Goal: Information Seeking & Learning: Compare options

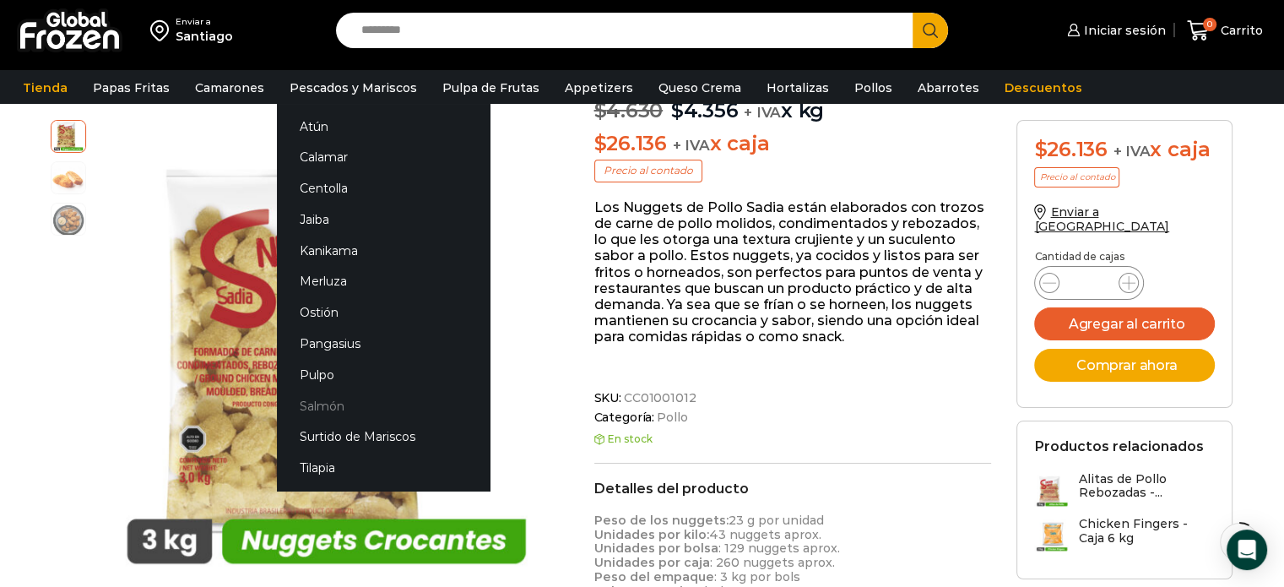
click at [324, 406] on link "Salmón" at bounding box center [383, 405] width 213 height 31
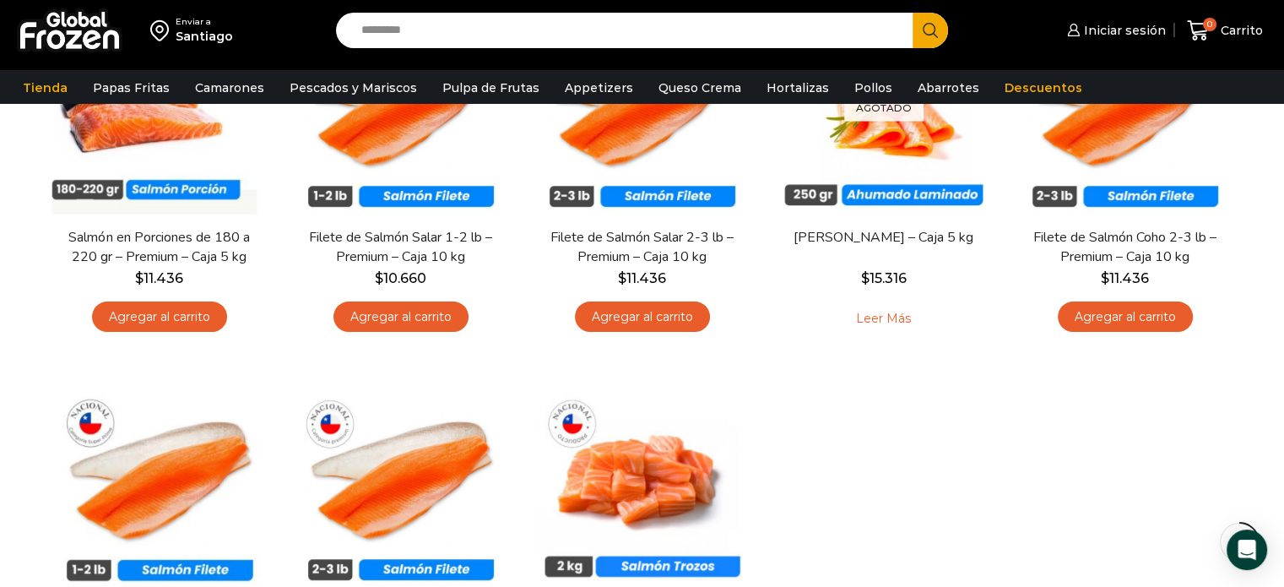
scroll to position [169, 0]
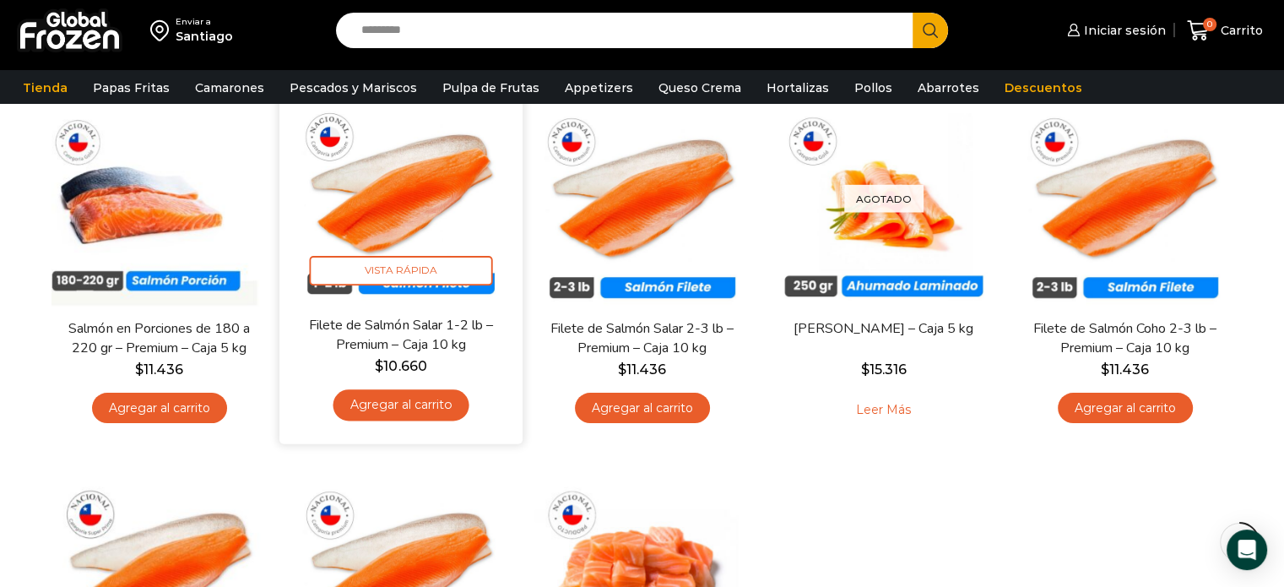
click at [399, 205] on img at bounding box center [401, 193] width 218 height 218
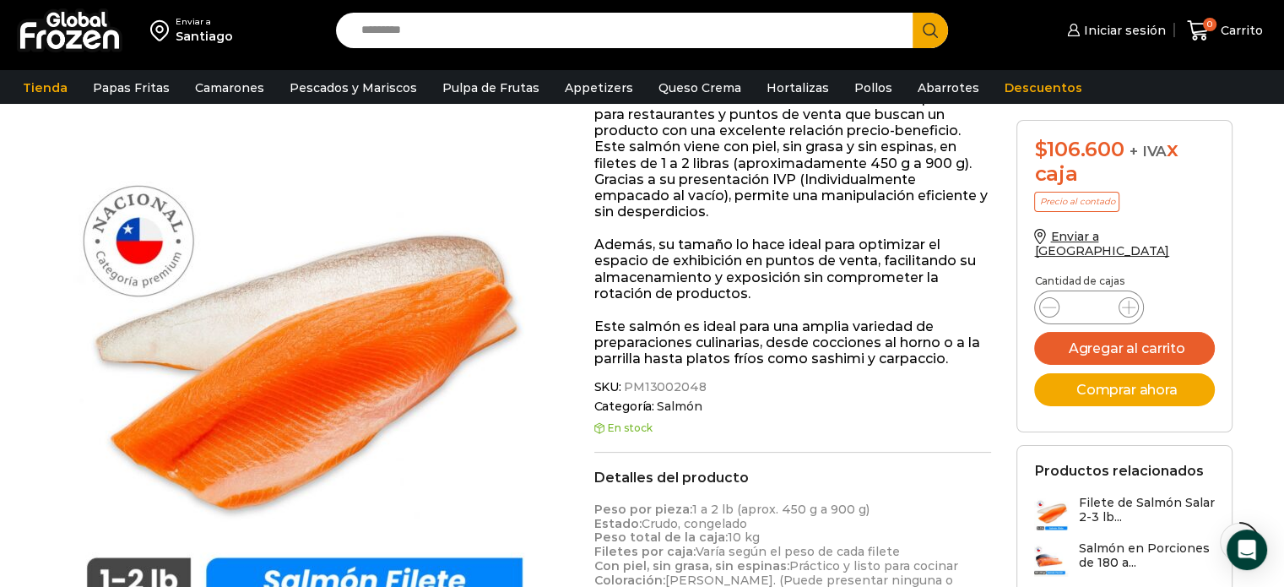
scroll to position [338, 0]
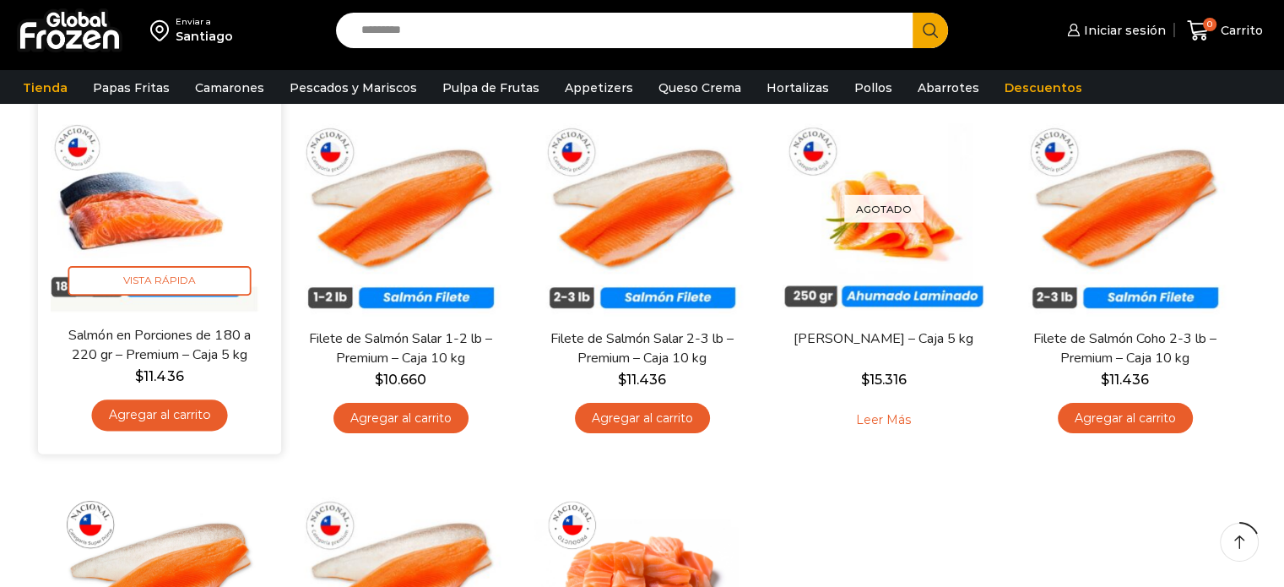
scroll to position [169, 0]
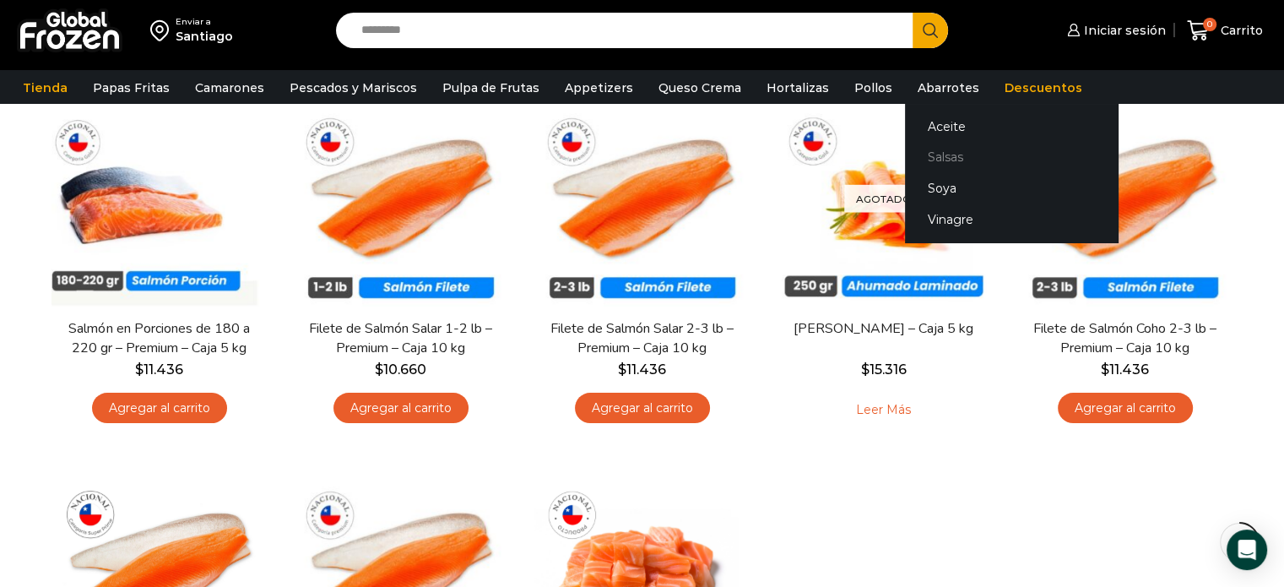
click at [921, 160] on link "Salsas" at bounding box center [1011, 157] width 213 height 31
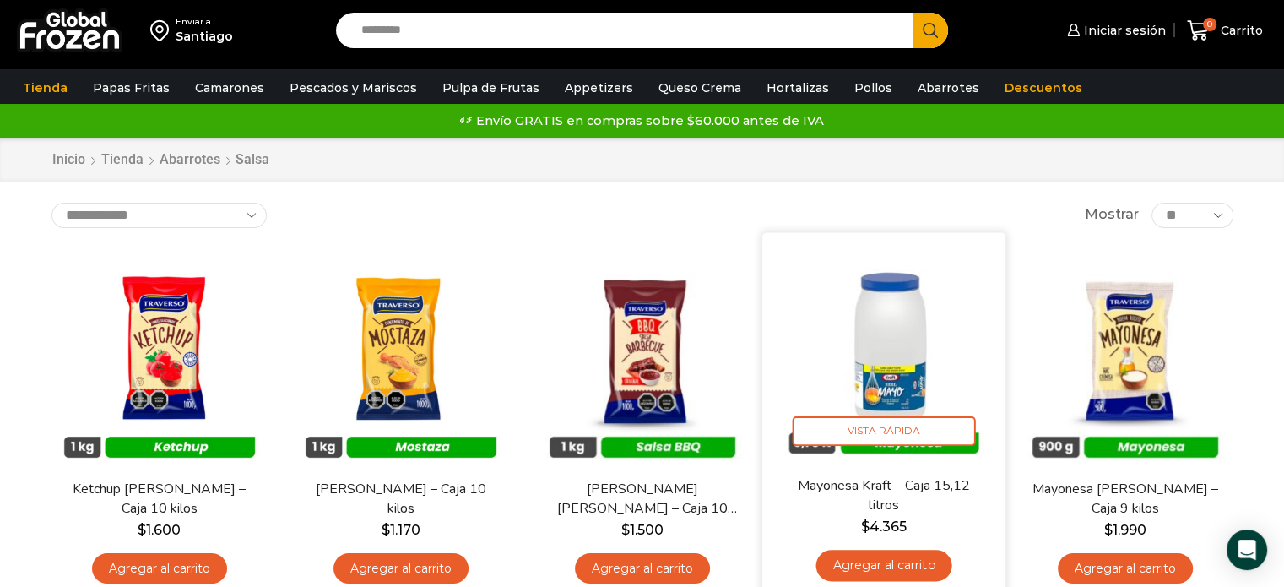
click at [884, 381] on img at bounding box center [884, 354] width 218 height 218
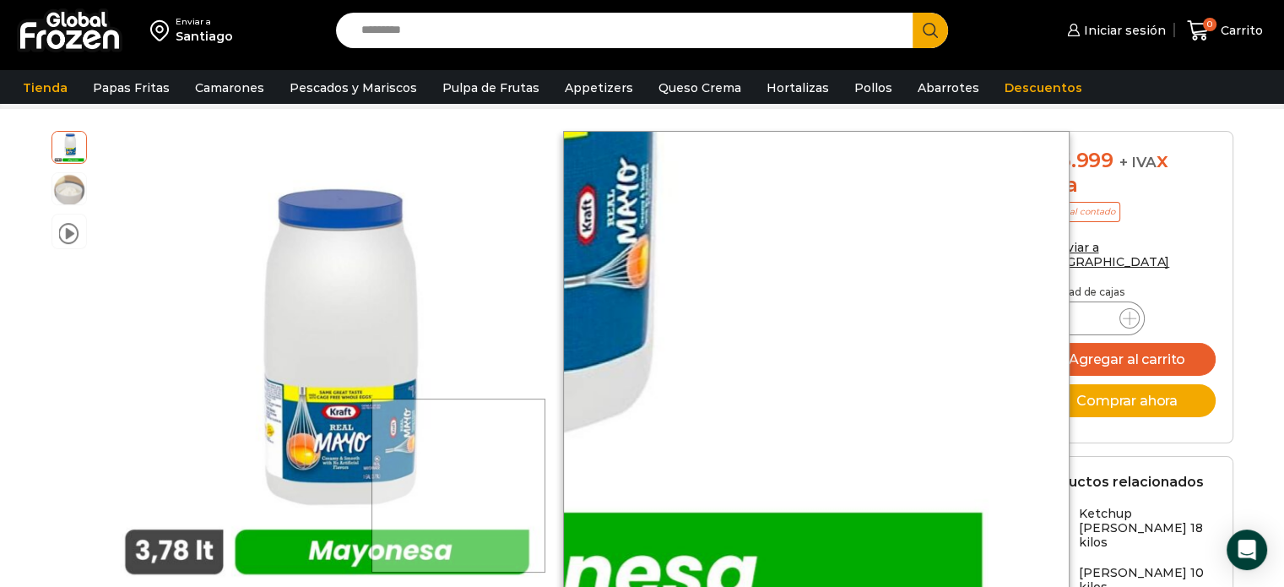
scroll to position [169, 0]
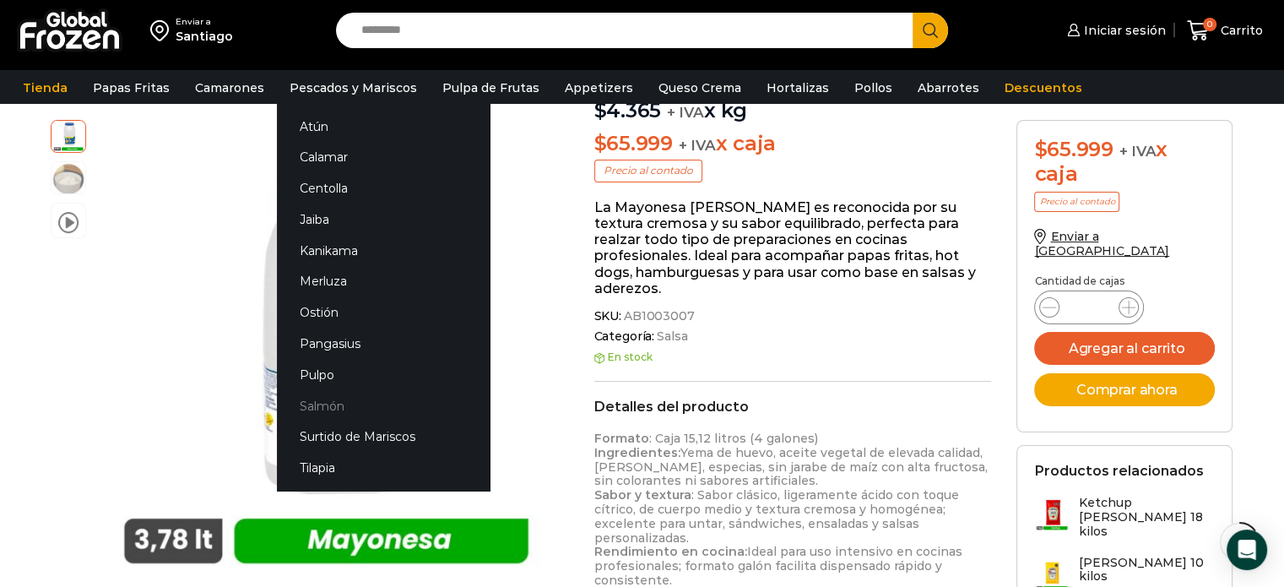
click at [323, 408] on link "Salmón" at bounding box center [383, 405] width 213 height 31
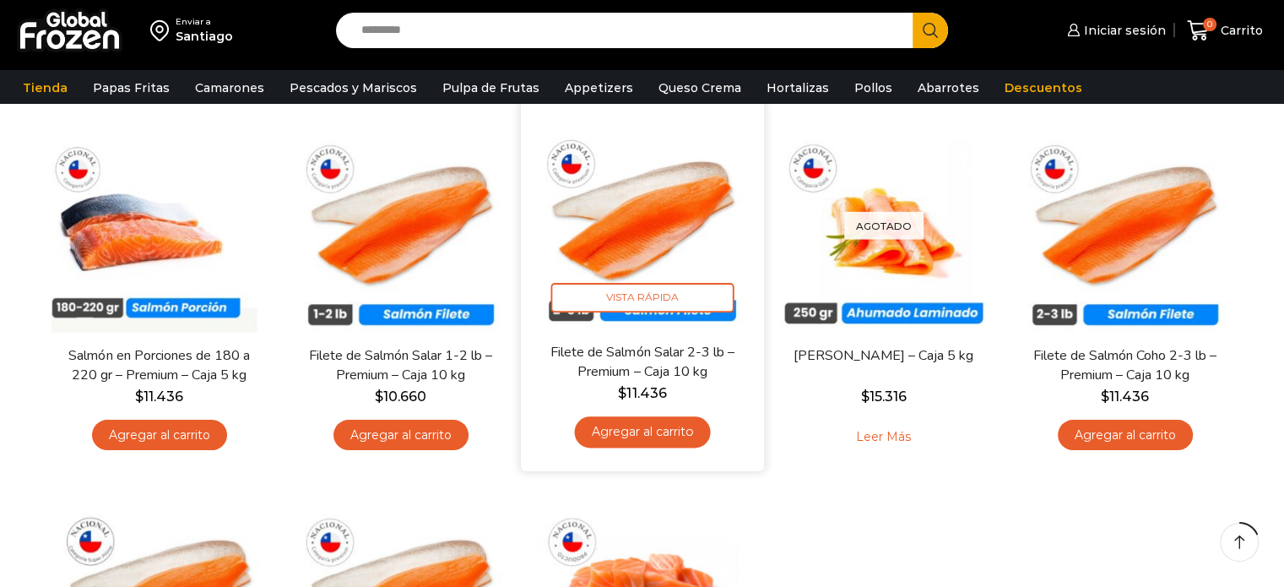
scroll to position [169, 0]
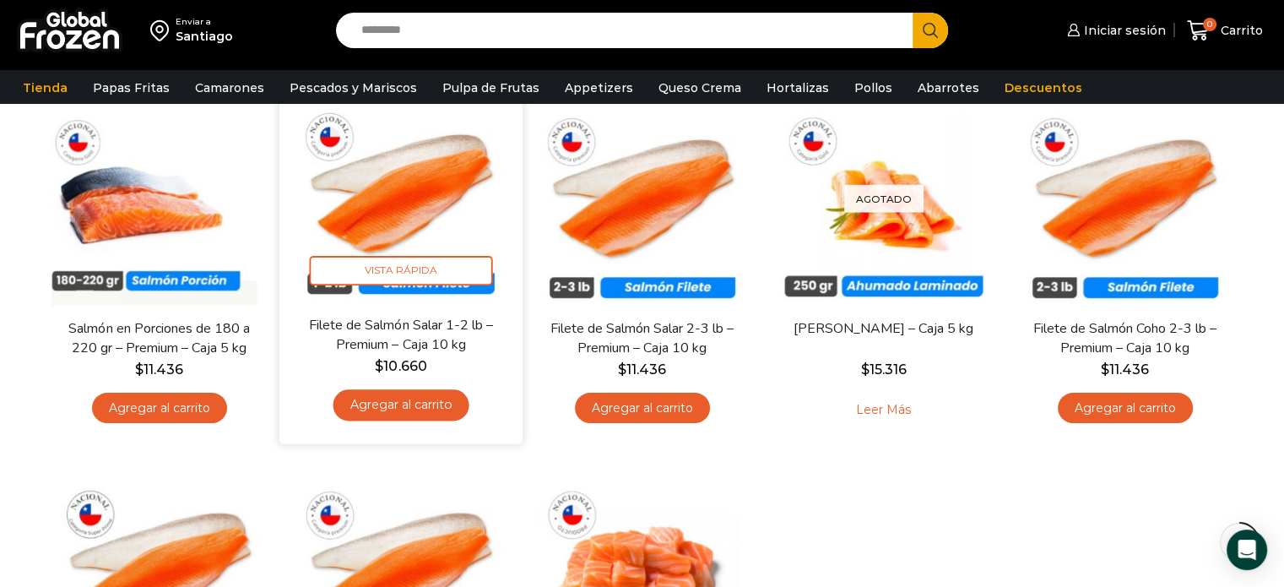
click at [434, 219] on img at bounding box center [401, 193] width 218 height 218
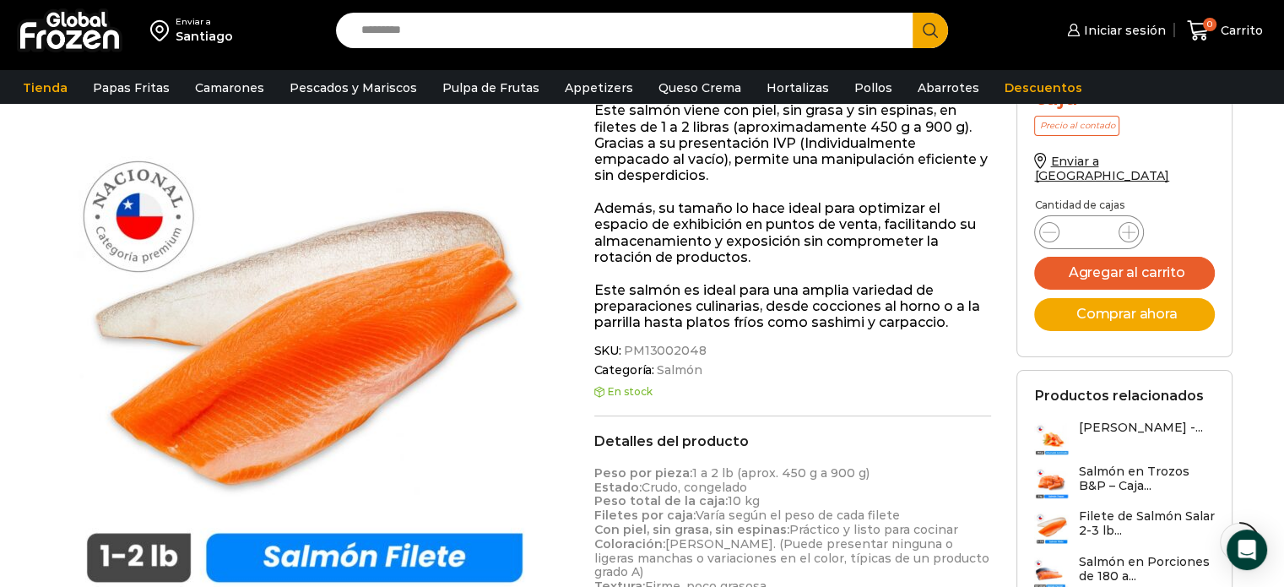
scroll to position [851, 0]
